Goal: Task Accomplishment & Management: Manage account settings

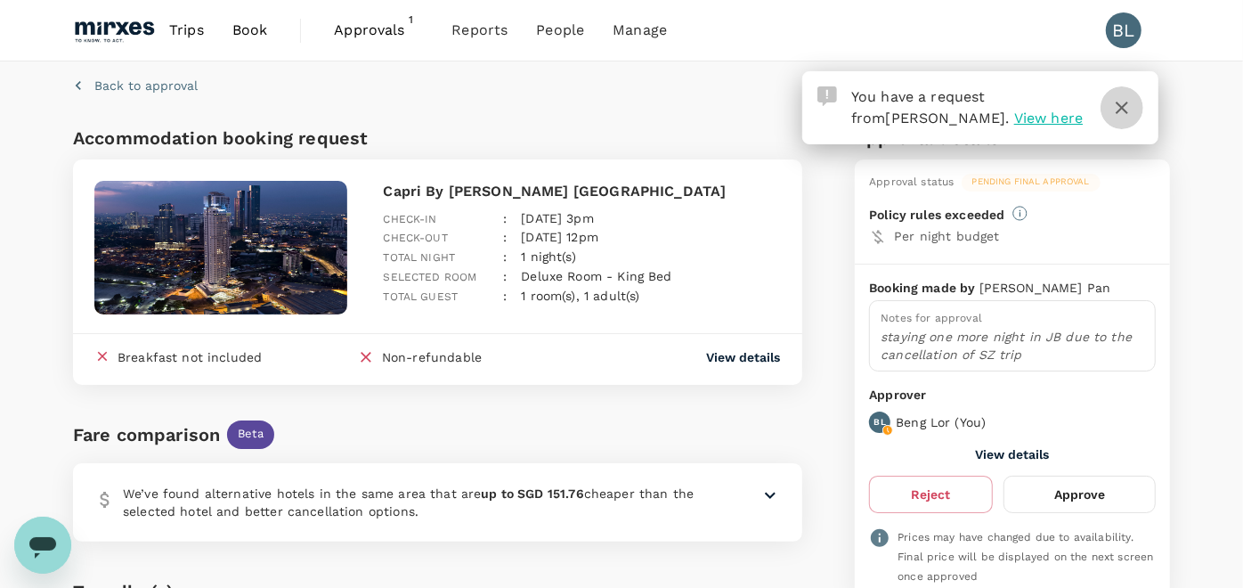
click at [1121, 103] on icon "button" at bounding box center [1121, 107] width 21 height 21
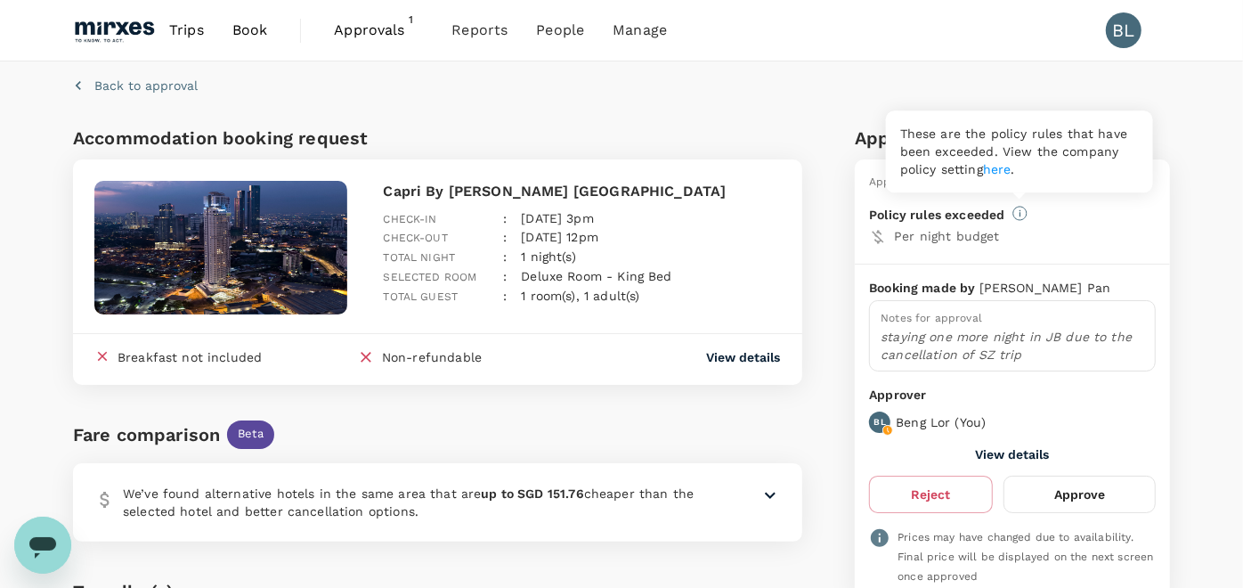
click at [998, 167] on link "here" at bounding box center [997, 169] width 28 height 14
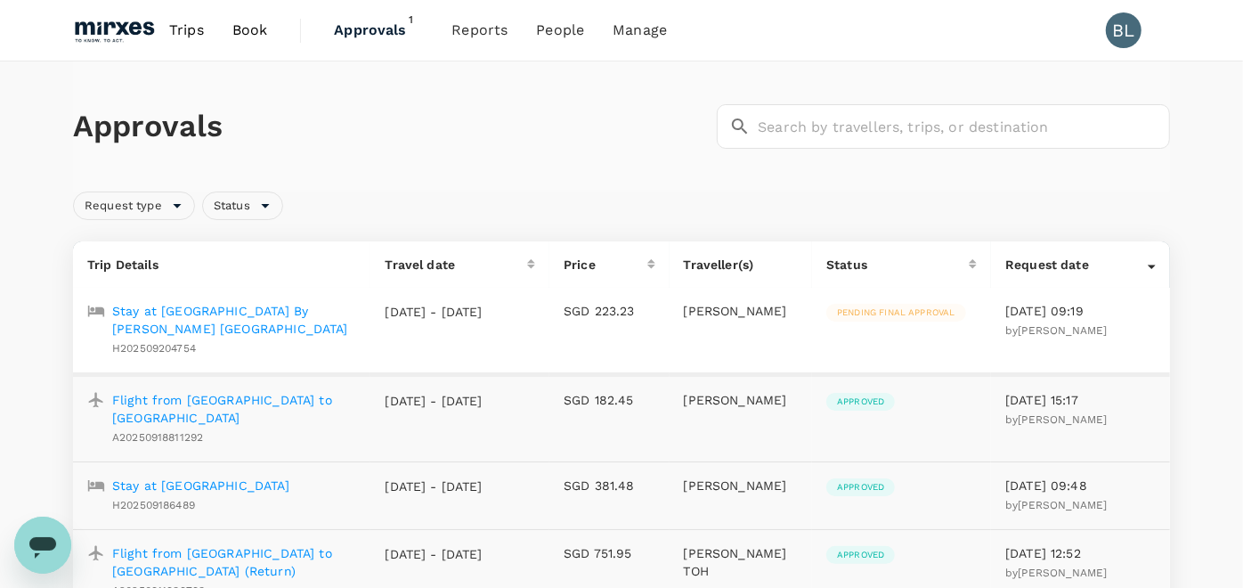
click at [200, 304] on p "Stay at [GEOGRAPHIC_DATA] By [PERSON_NAME] [GEOGRAPHIC_DATA]" at bounding box center [234, 320] width 244 height 36
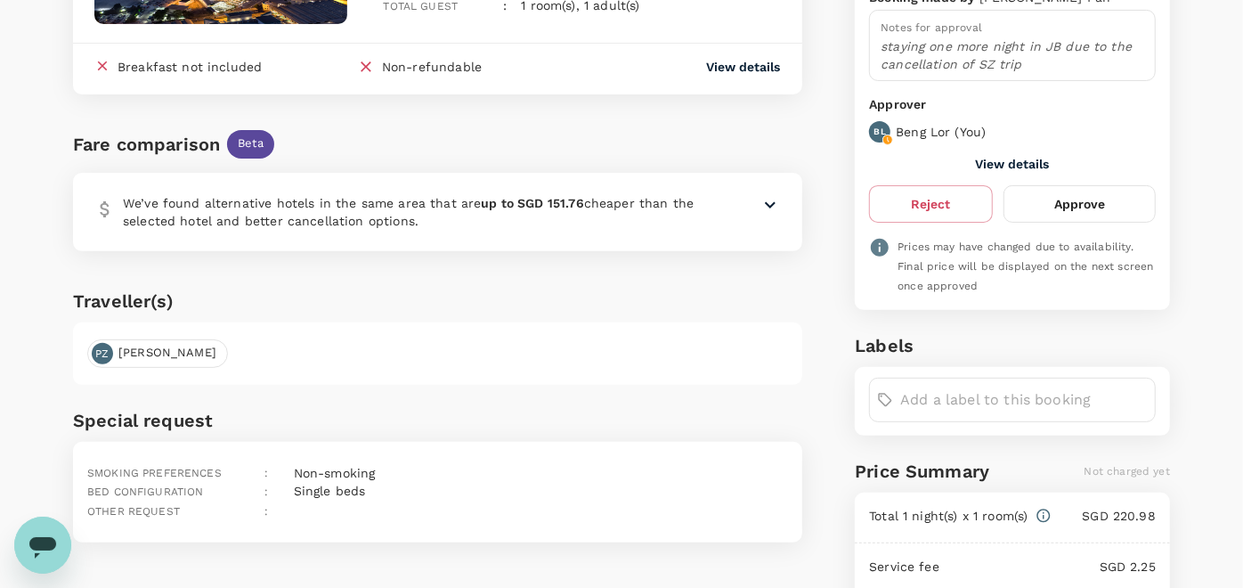
scroll to position [296, 0]
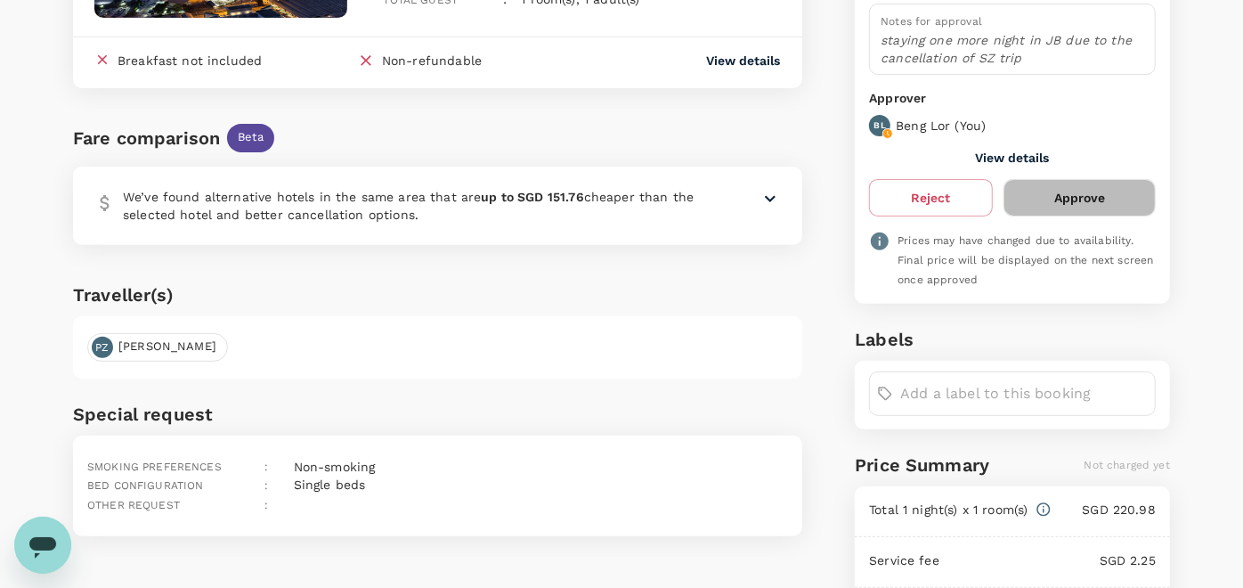
click at [1117, 191] on button "Approve" at bounding box center [1079, 197] width 152 height 37
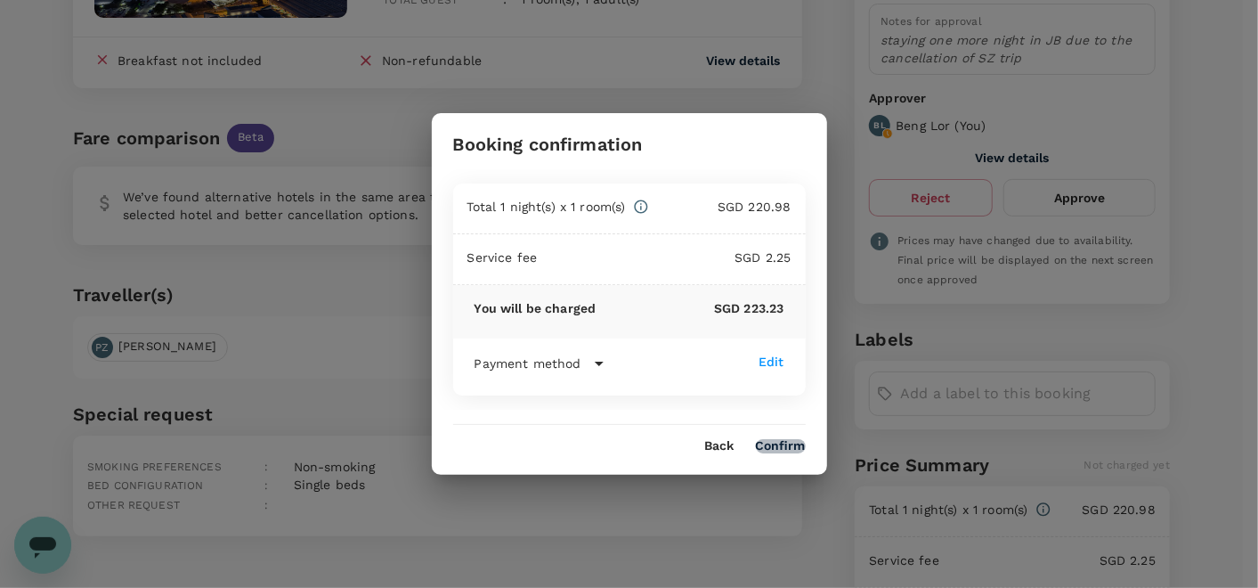
click at [783, 444] on button "Confirm" at bounding box center [781, 446] width 50 height 14
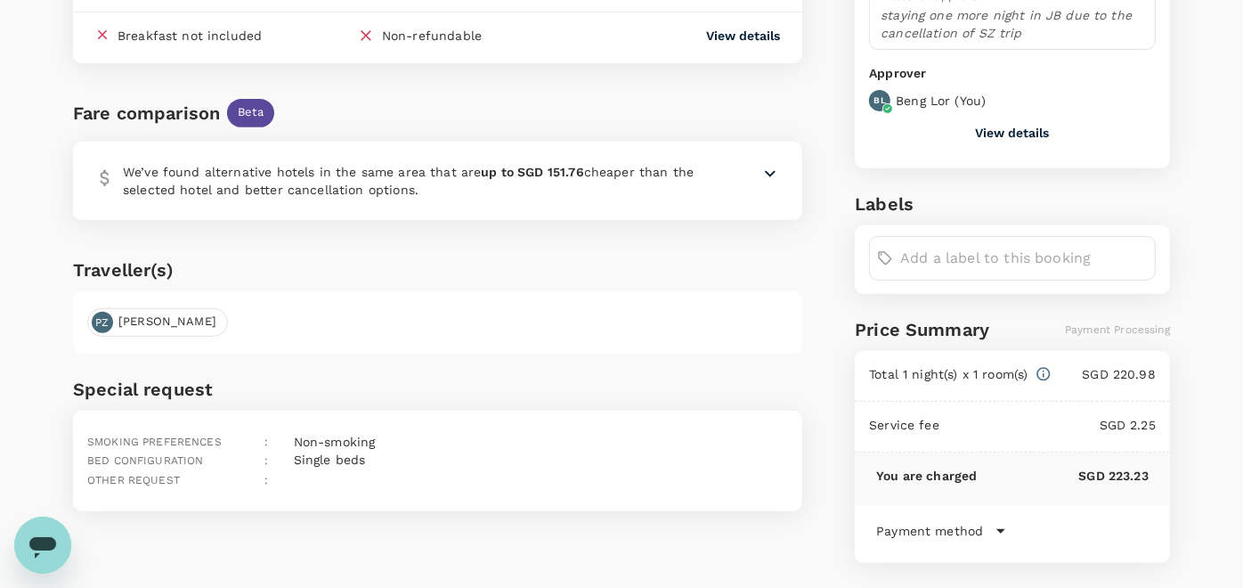
scroll to position [460, 0]
